Goal: Task Accomplishment & Management: Use online tool/utility

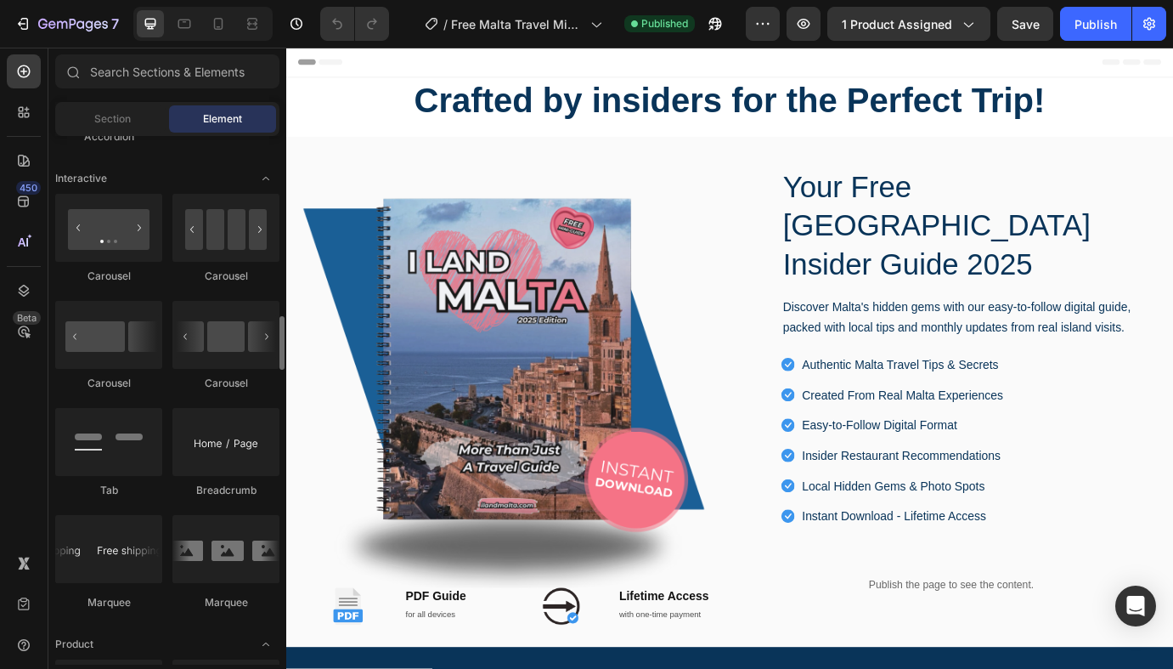
scroll to position [1685, 0]
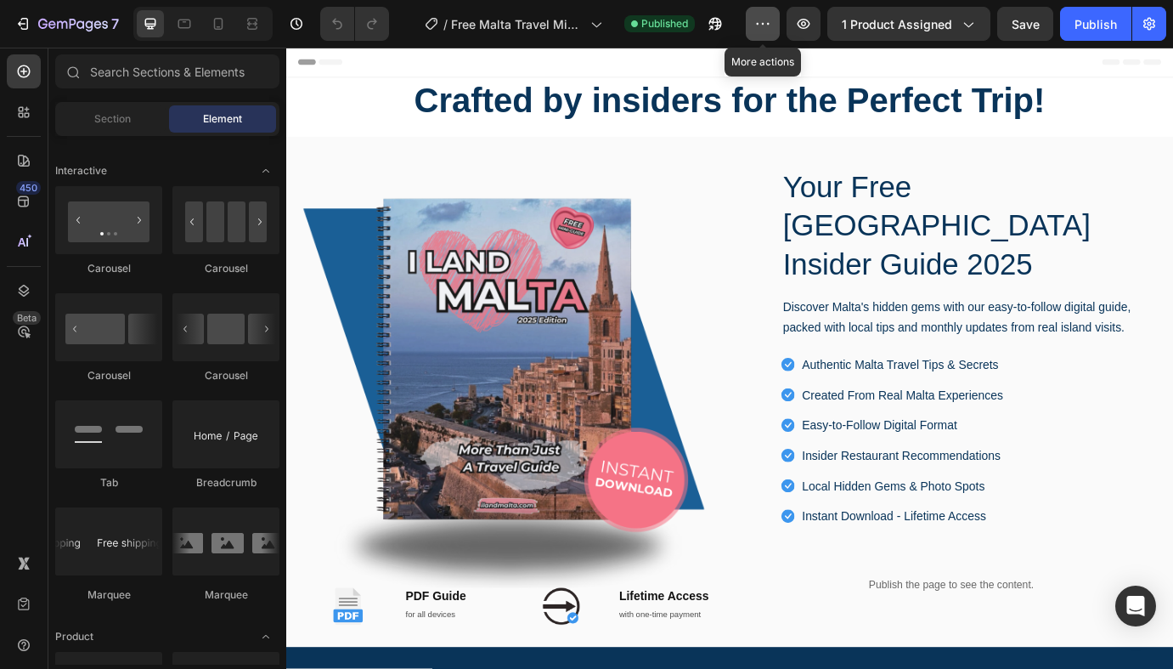
click at [756, 33] on button "button" at bounding box center [763, 24] width 34 height 34
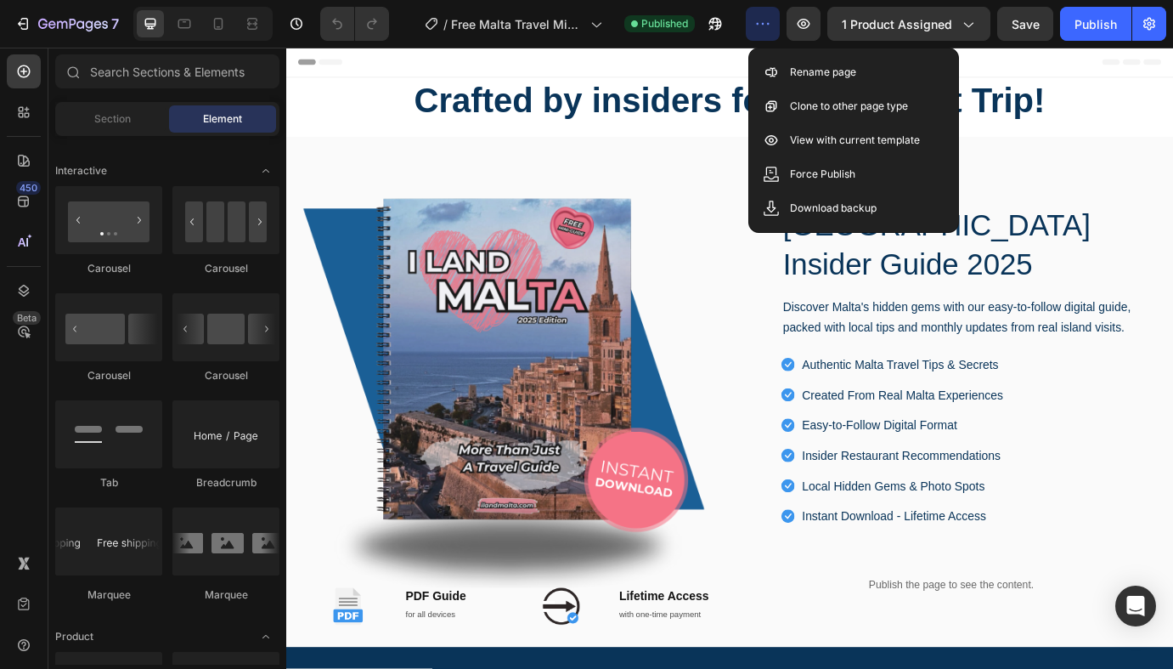
click at [756, 33] on button "button" at bounding box center [763, 24] width 34 height 34
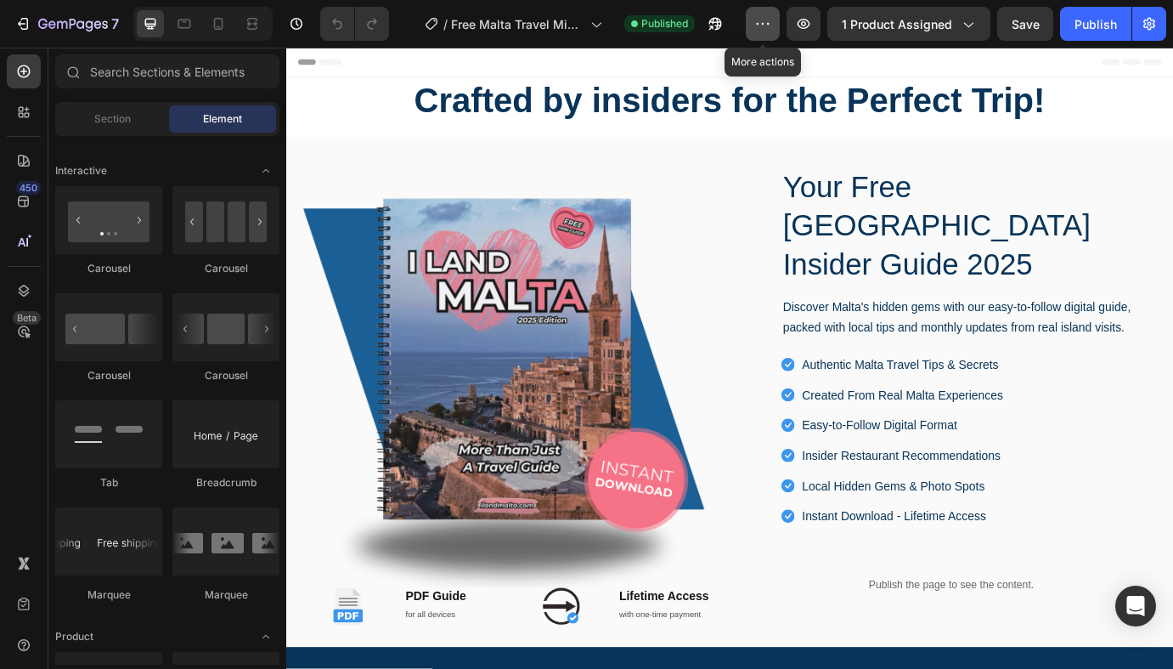
click at [770, 31] on icon "button" at bounding box center [762, 23] width 17 height 17
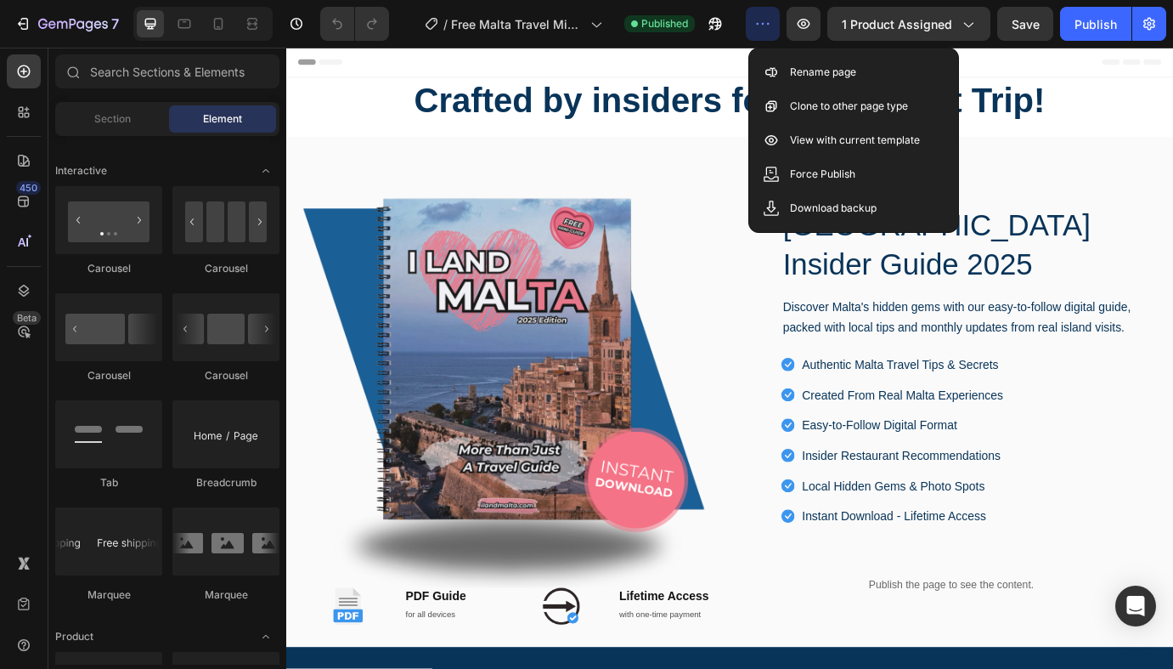
click at [770, 31] on icon "button" at bounding box center [762, 23] width 17 height 17
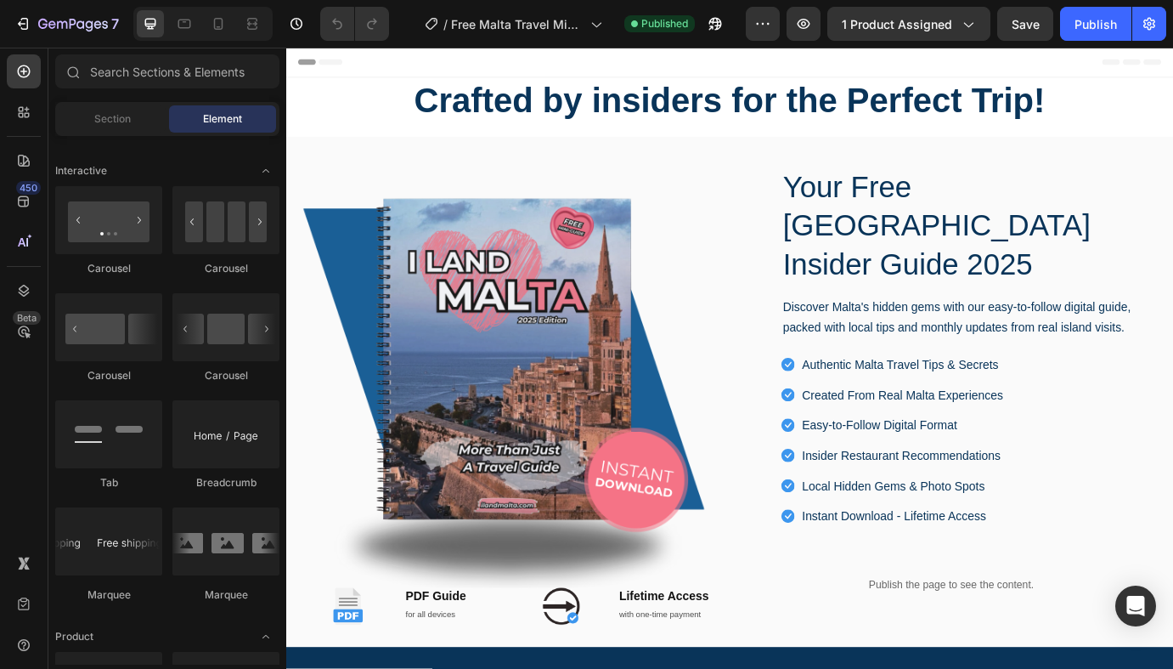
click at [34, 370] on div "450 Beta" at bounding box center [24, 300] width 34 height 492
click at [16, 647] on icon at bounding box center [23, 644] width 17 height 17
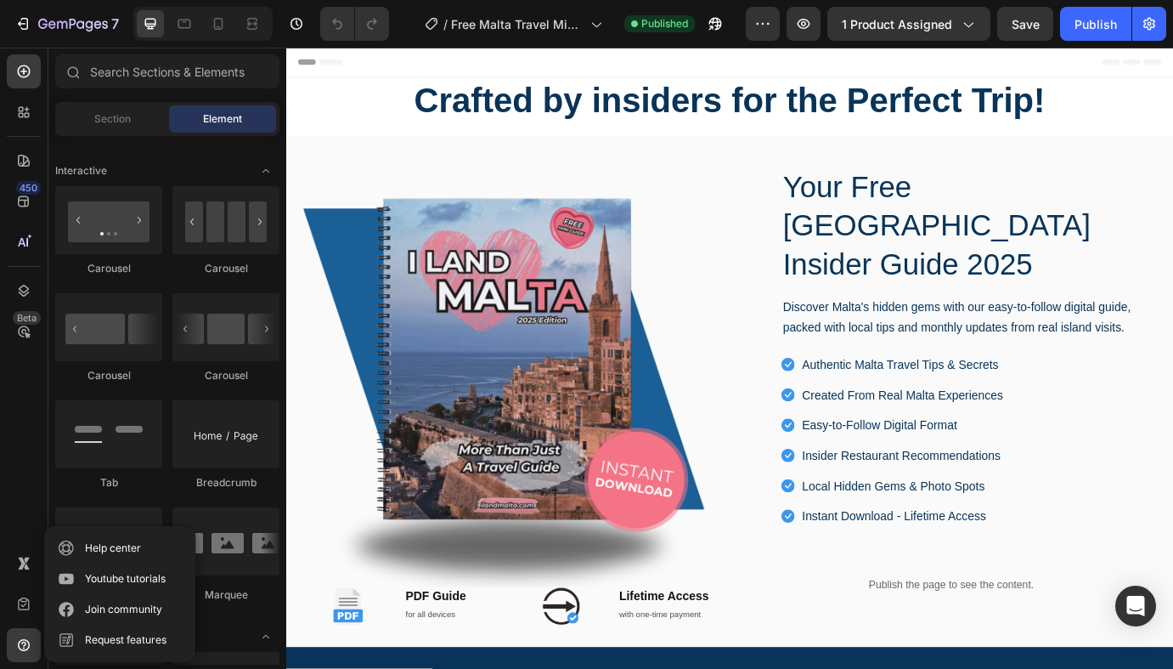
drag, startPoint x: 42, startPoint y: 423, endPoint x: 31, endPoint y: 409, distance: 17.7
click at [42, 423] on div "450 Beta" at bounding box center [24, 358] width 48 height 621
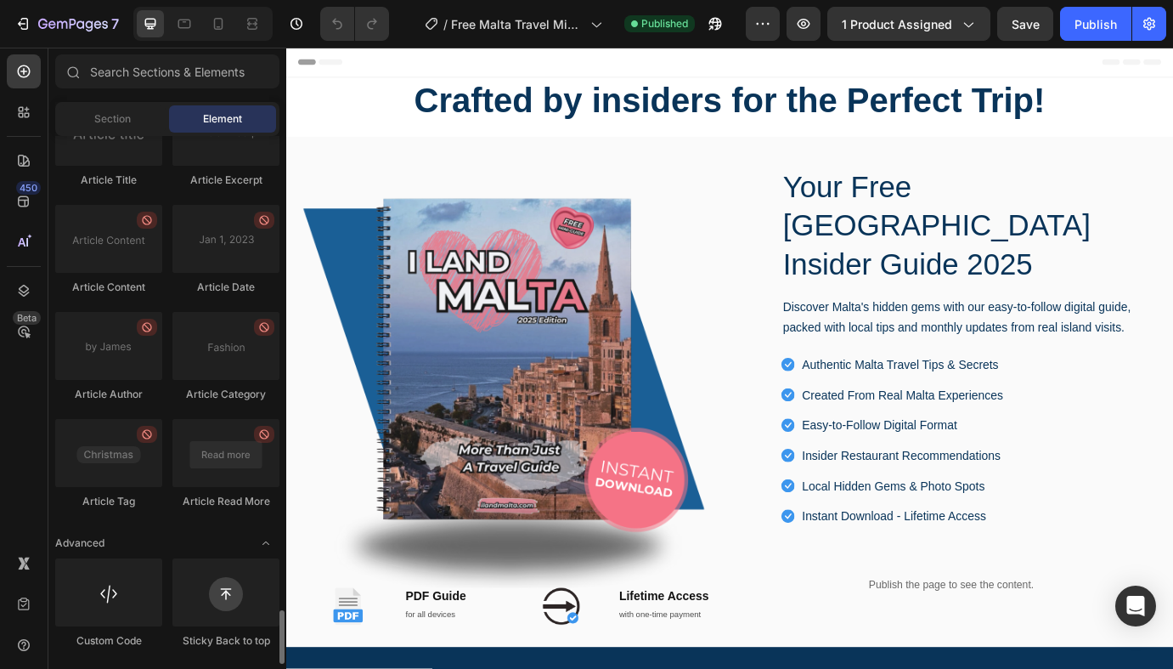
scroll to position [119, 0]
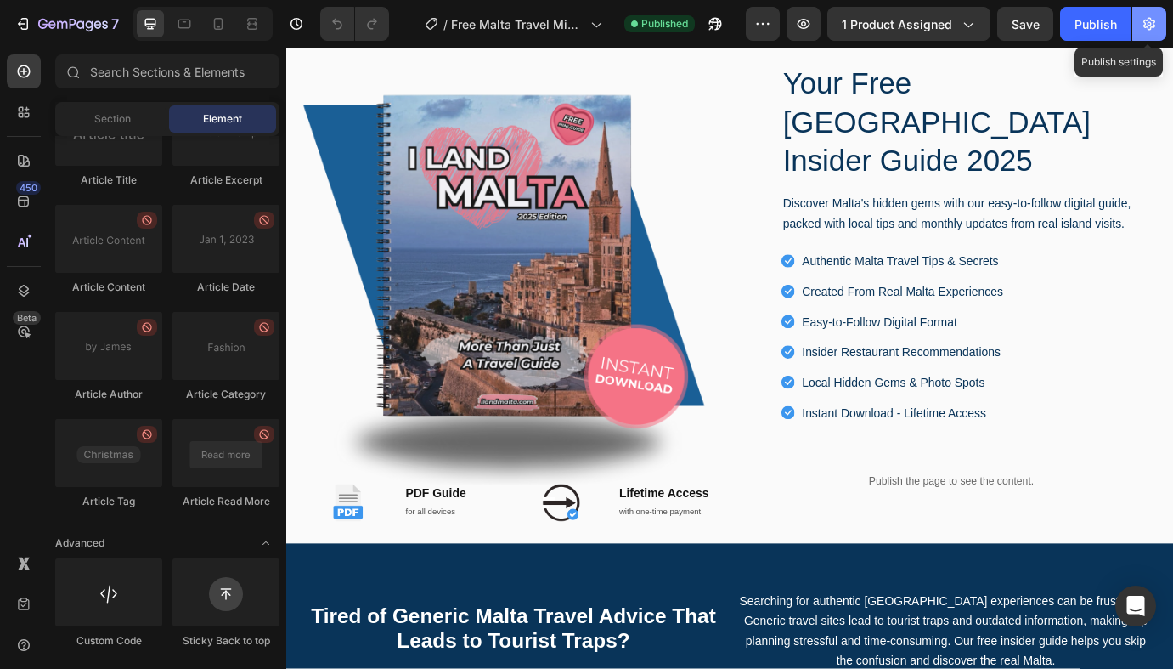
click at [1159, 31] on button "button" at bounding box center [1149, 24] width 34 height 34
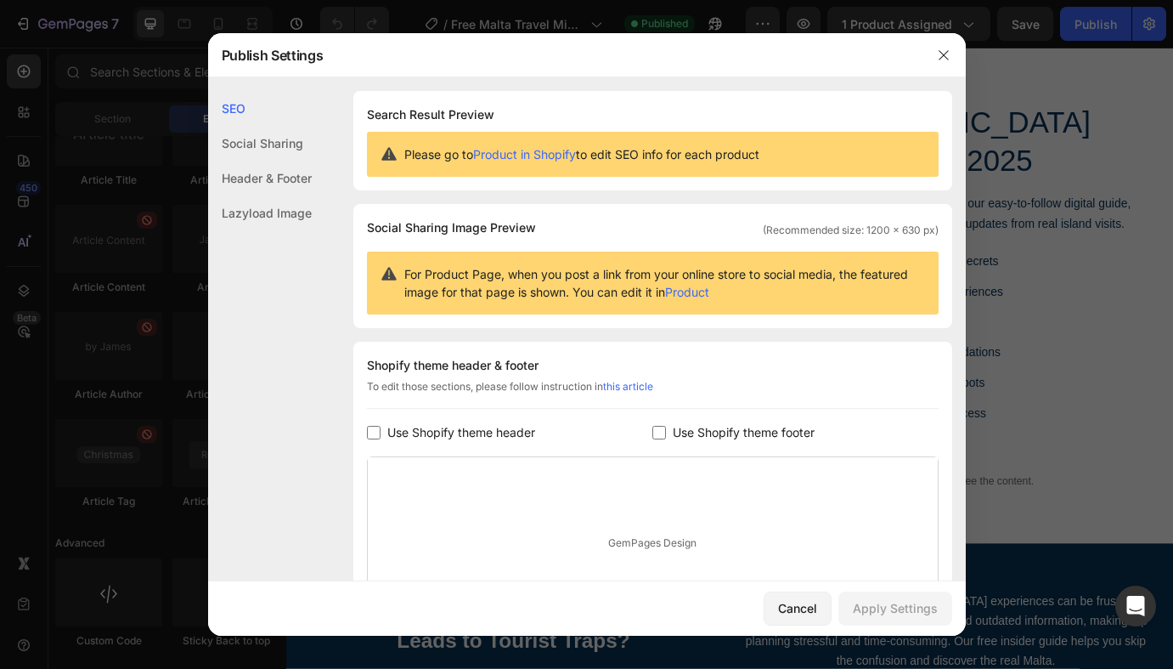
click at [236, 106] on div "SEO" at bounding box center [260, 108] width 104 height 35
click at [254, 137] on div "Social Sharing" at bounding box center [260, 143] width 104 height 35
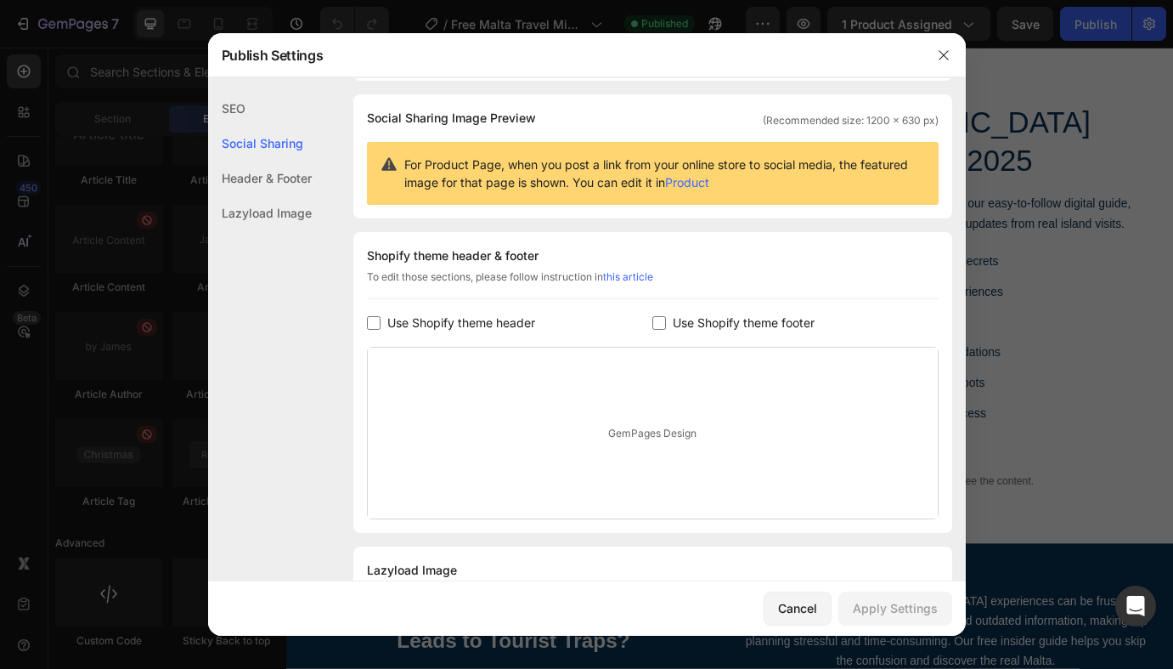
click at [281, 172] on div "Header & Footer" at bounding box center [260, 178] width 104 height 35
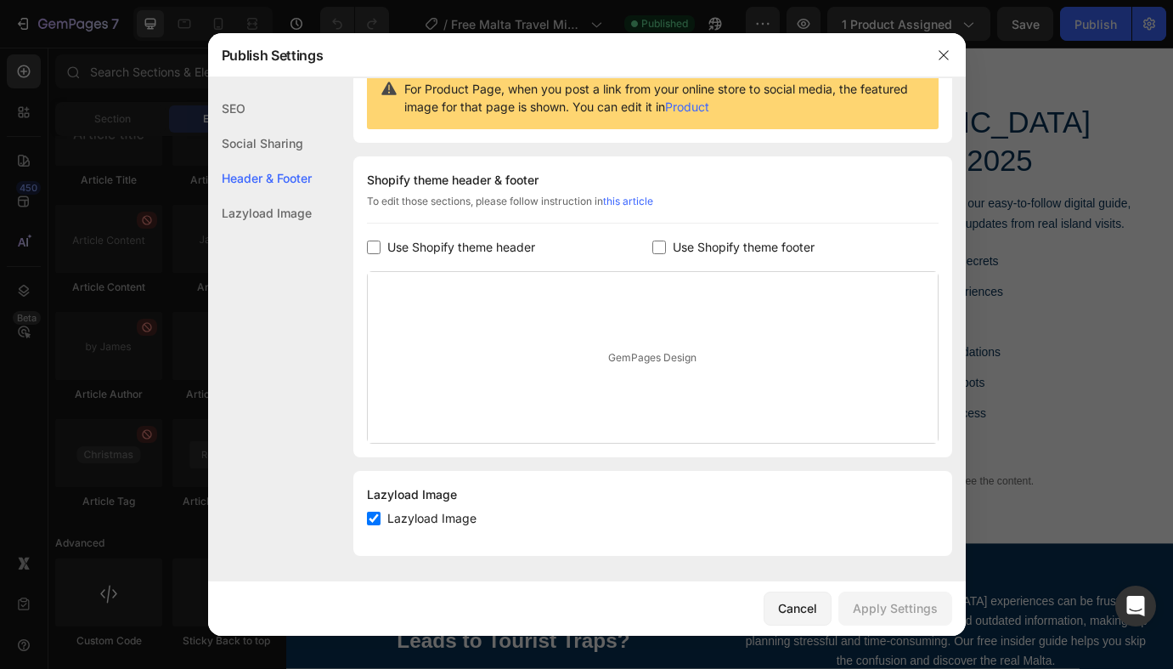
scroll to position [187, 0]
click at [284, 196] on div "Lazyload Image" at bounding box center [260, 212] width 104 height 35
click at [258, 108] on div "SEO" at bounding box center [260, 108] width 104 height 35
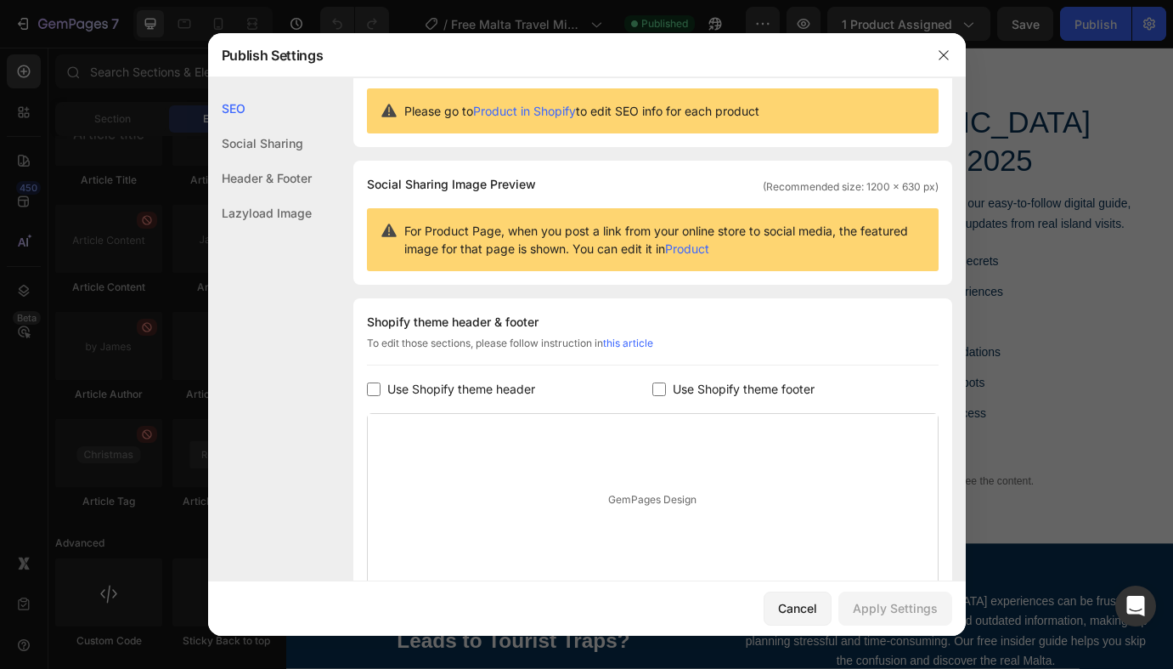
scroll to position [0, 0]
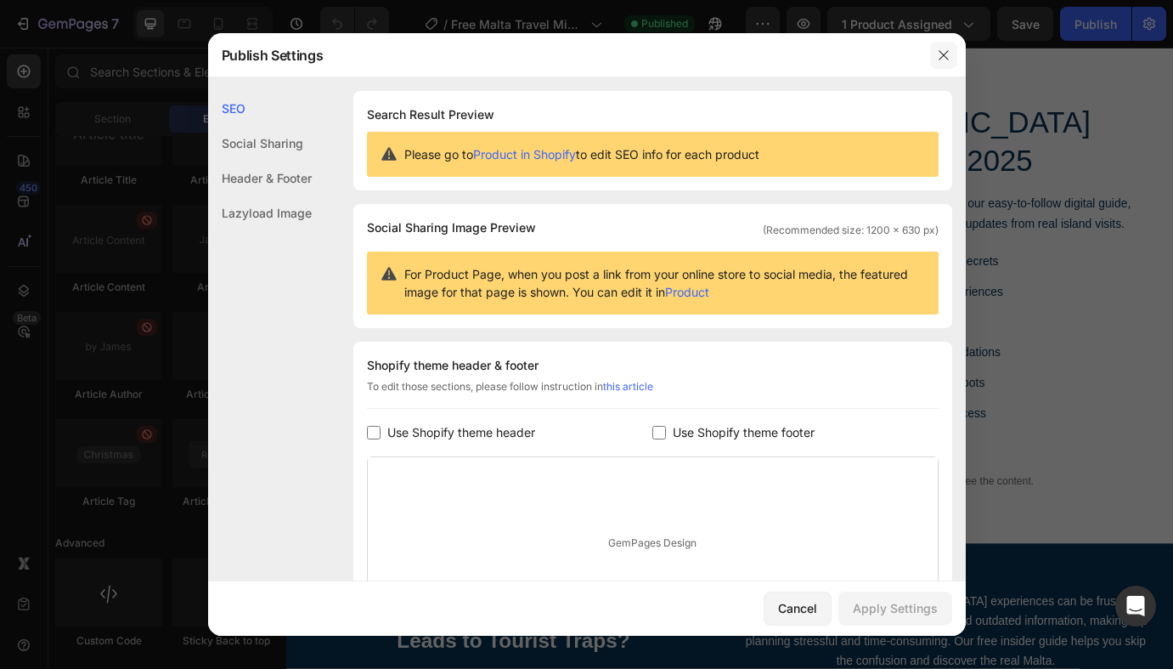
click at [944, 55] on icon "button" at bounding box center [943, 54] width 9 height 9
